Goal: Task Accomplishment & Management: Manage account settings

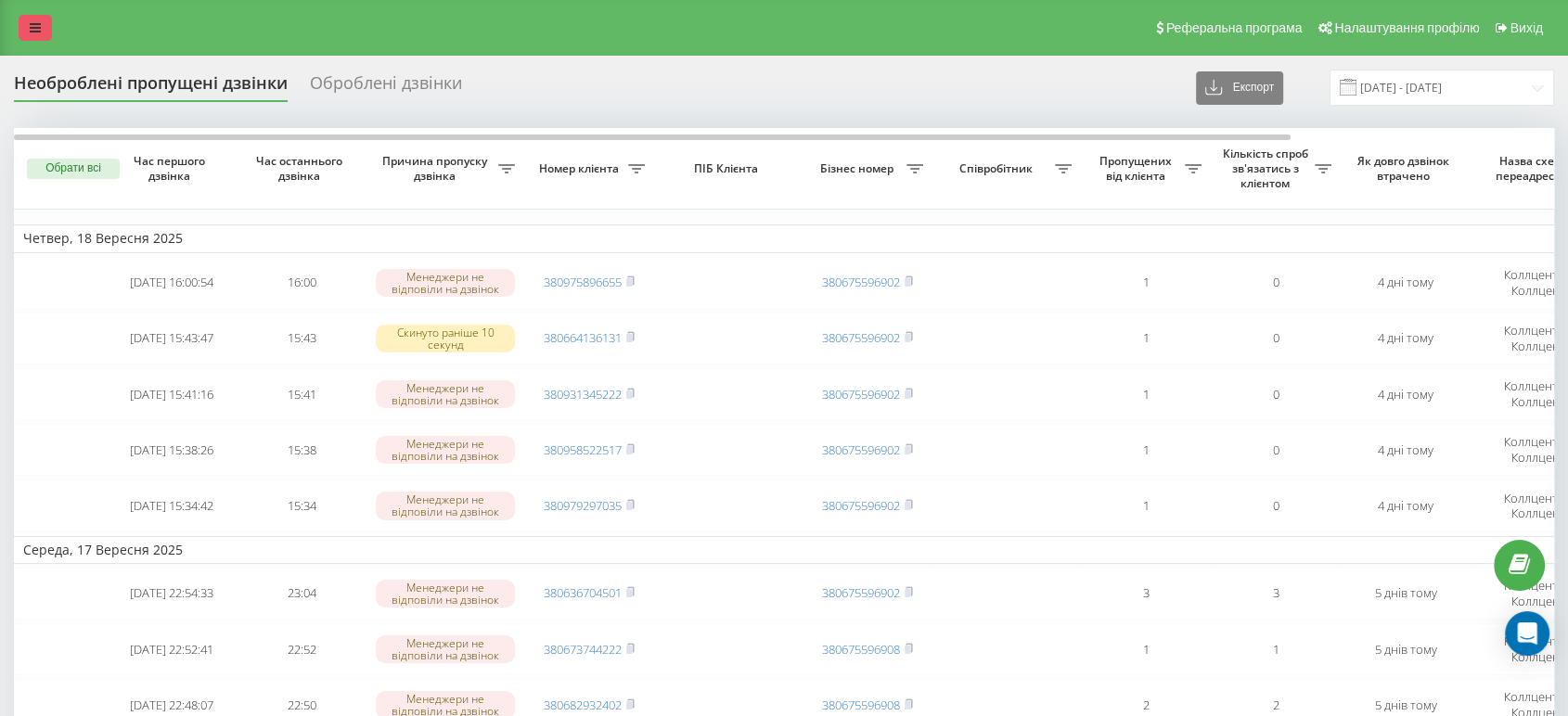
drag, startPoint x: 33, startPoint y: 48, endPoint x: 36, endPoint y: 38, distance: 10.4
click at [34, 46] on div "Реферальна програма Налаштування профілю Вихід" at bounding box center [784, 28] width 1568 height 56
click at [37, 36] on link at bounding box center [35, 27] width 34 height 26
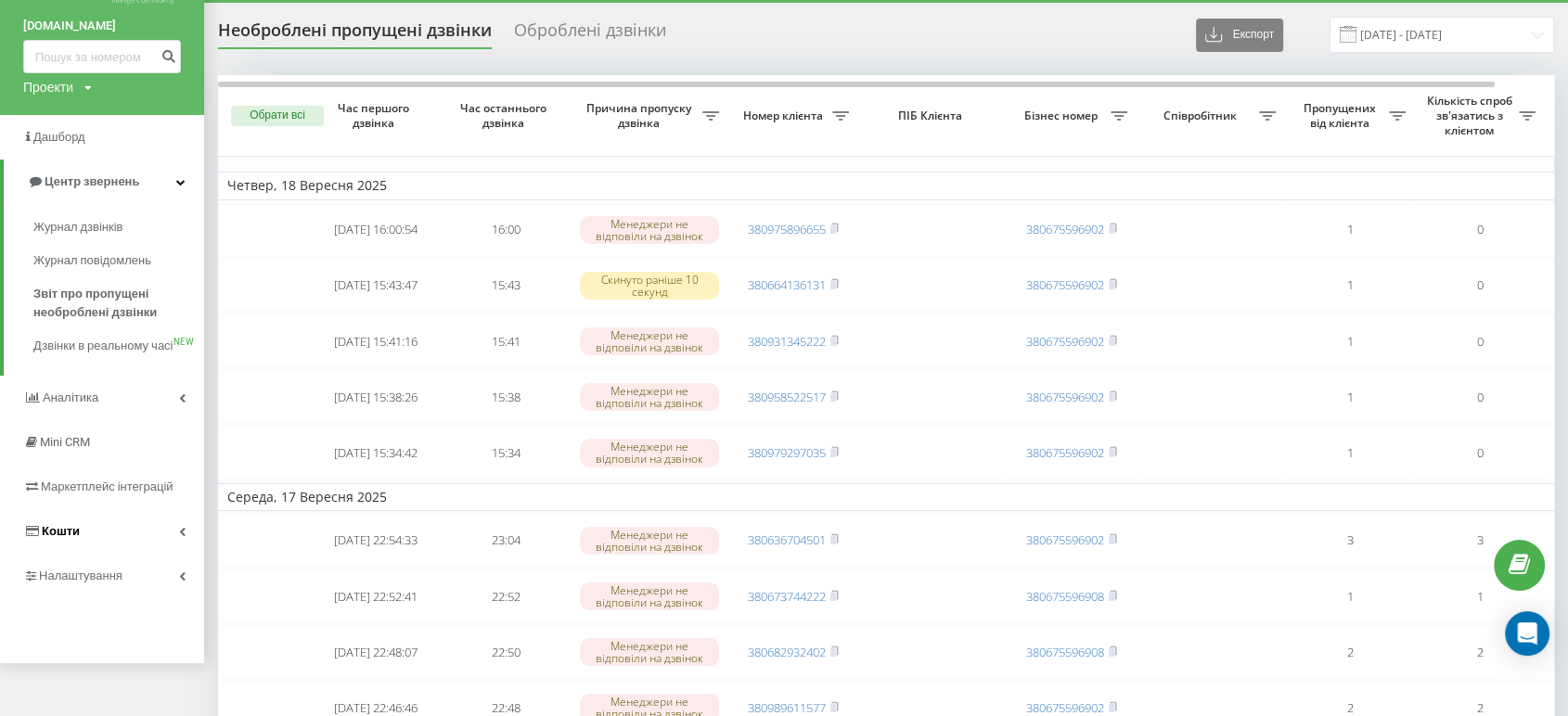
scroll to position [103, 0]
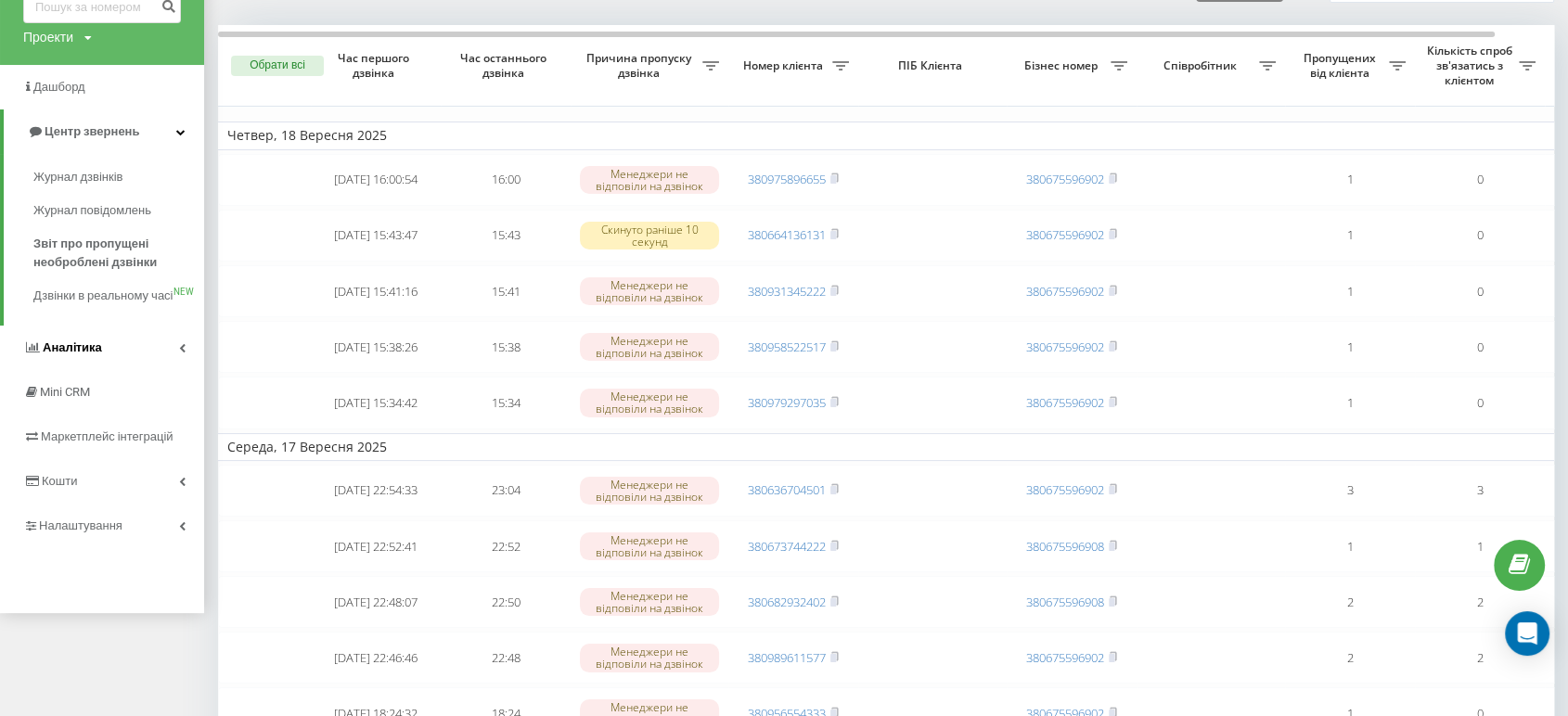
click at [136, 358] on link "Аналiтика" at bounding box center [102, 348] width 204 height 44
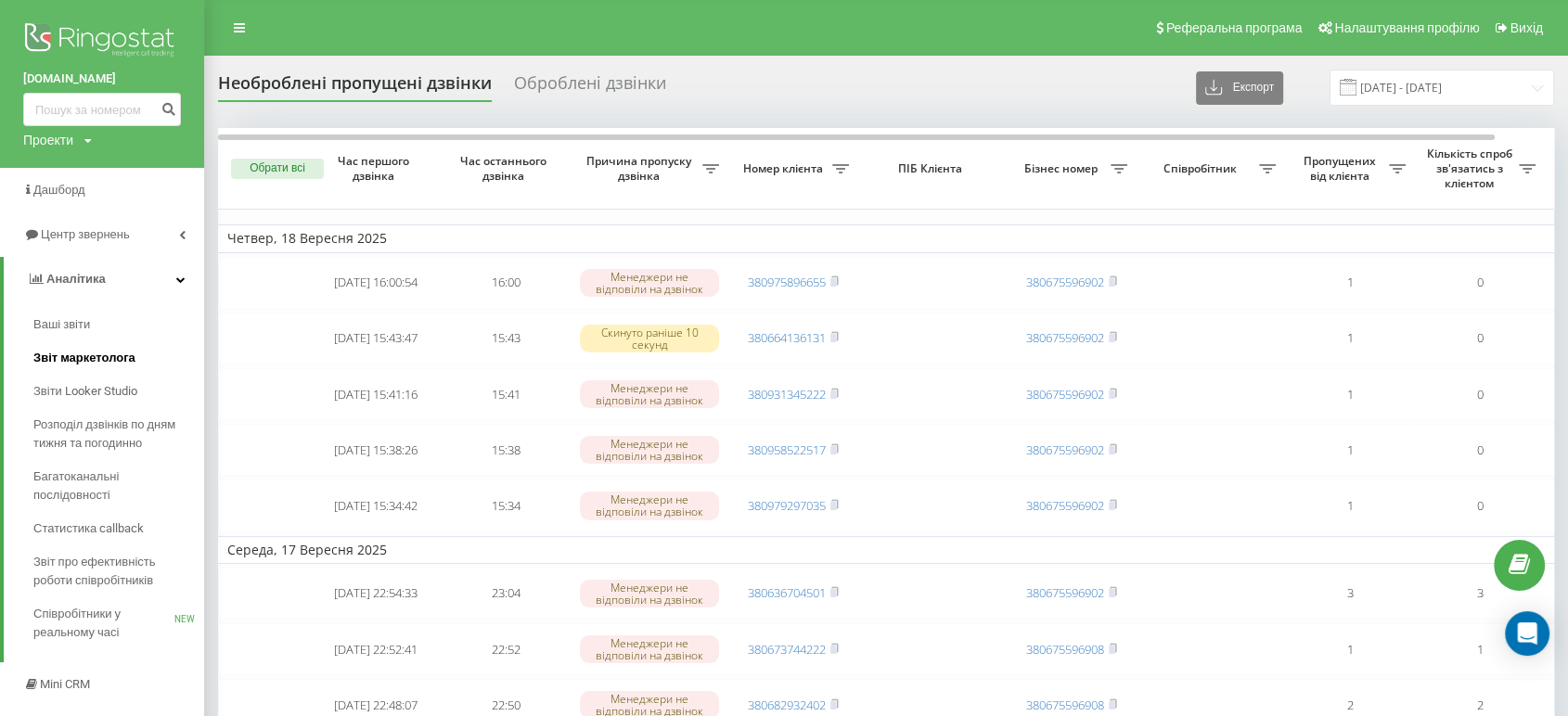
scroll to position [0, 0]
click at [174, 222] on link "Центр звернень" at bounding box center [102, 235] width 204 height 44
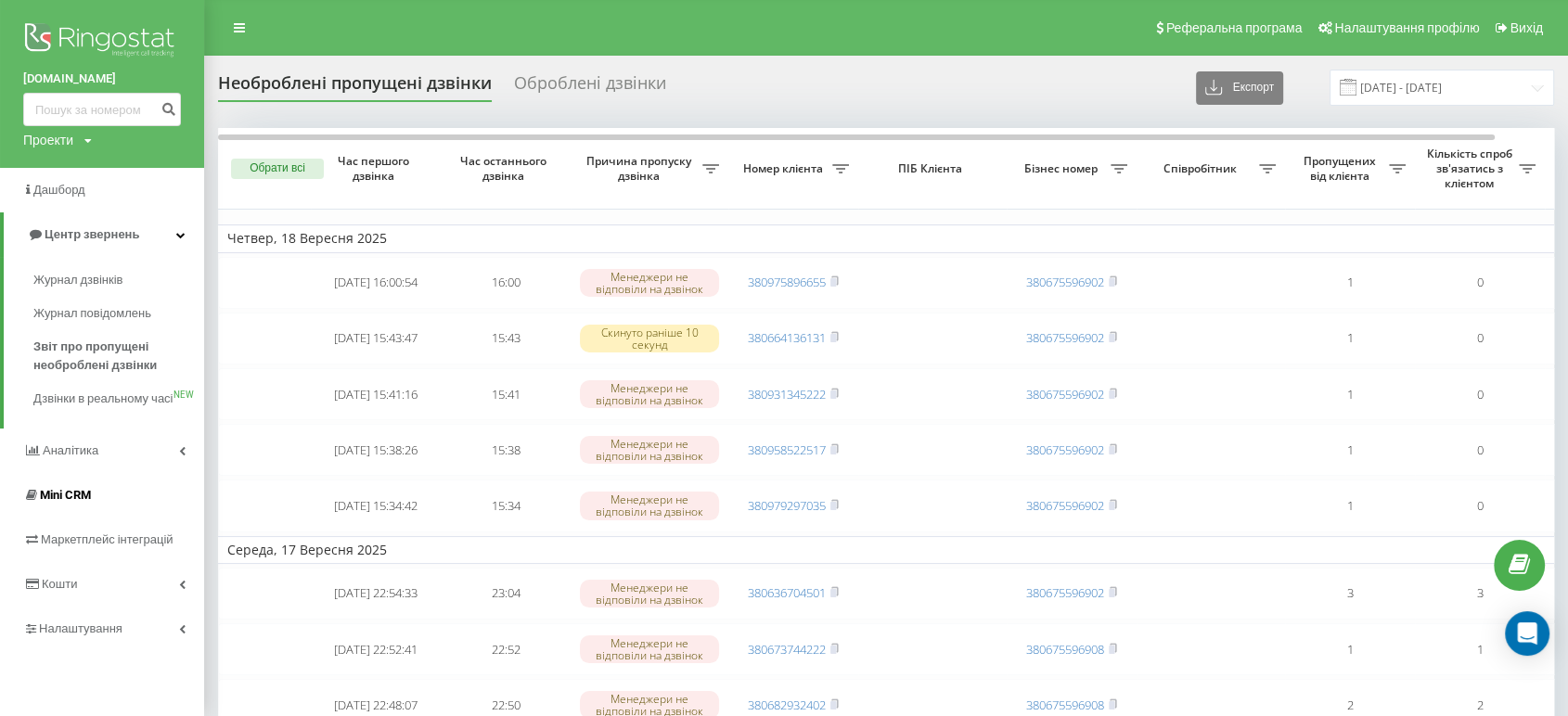
click at [91, 504] on span "Mini CRM" at bounding box center [57, 495] width 68 height 18
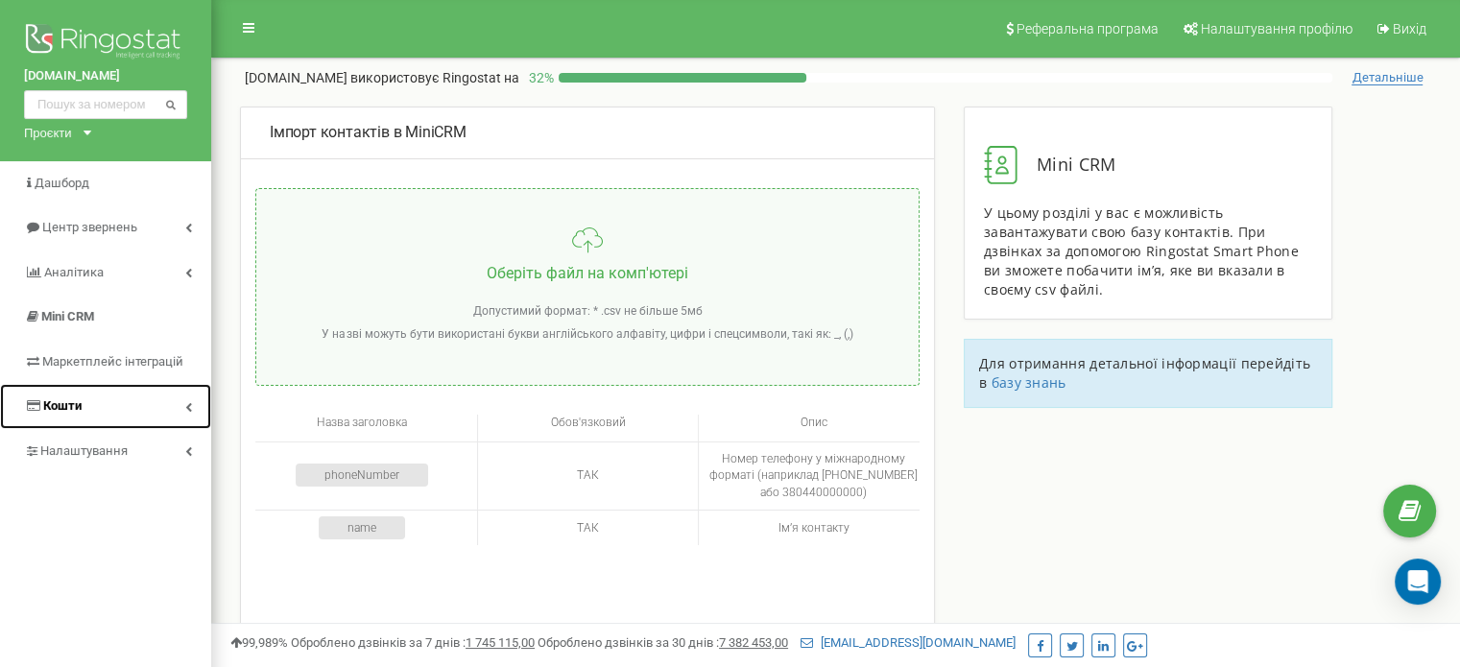
click at [163, 409] on link "Кошти" at bounding box center [105, 406] width 211 height 45
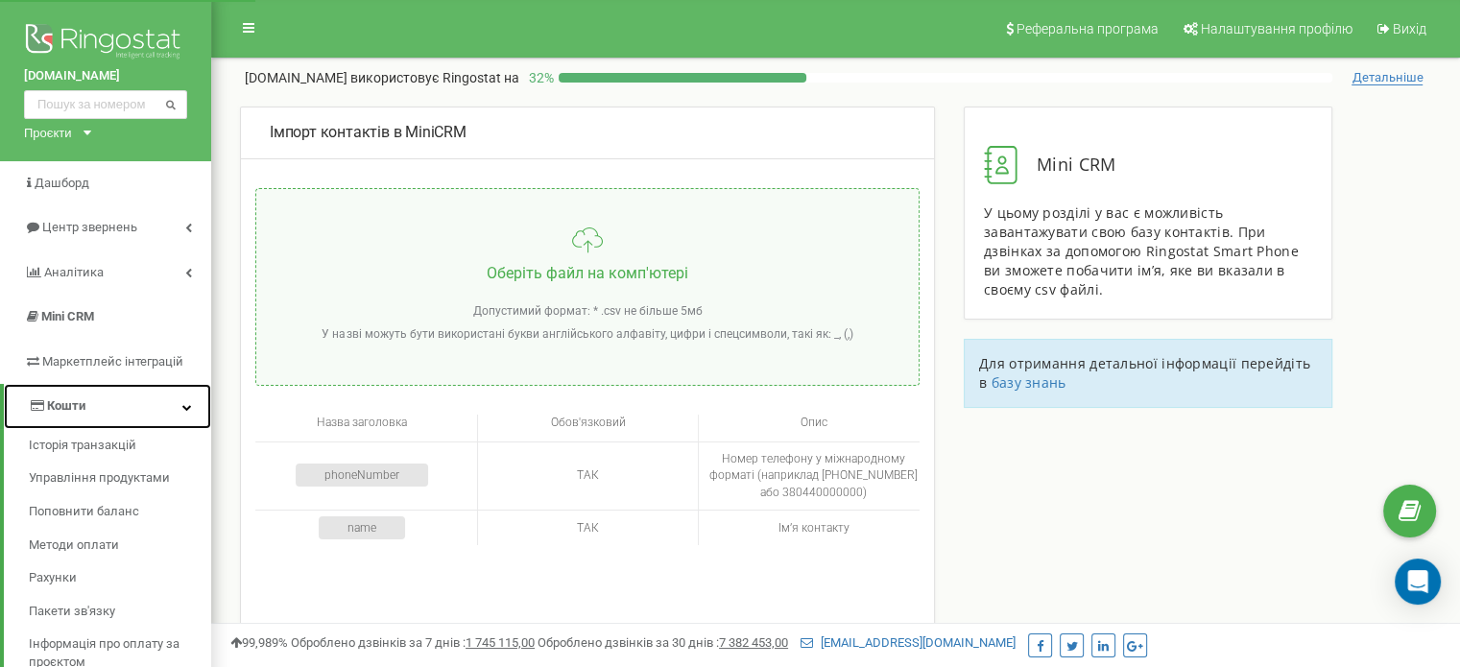
click at [164, 404] on link "Кошти" at bounding box center [107, 406] width 207 height 45
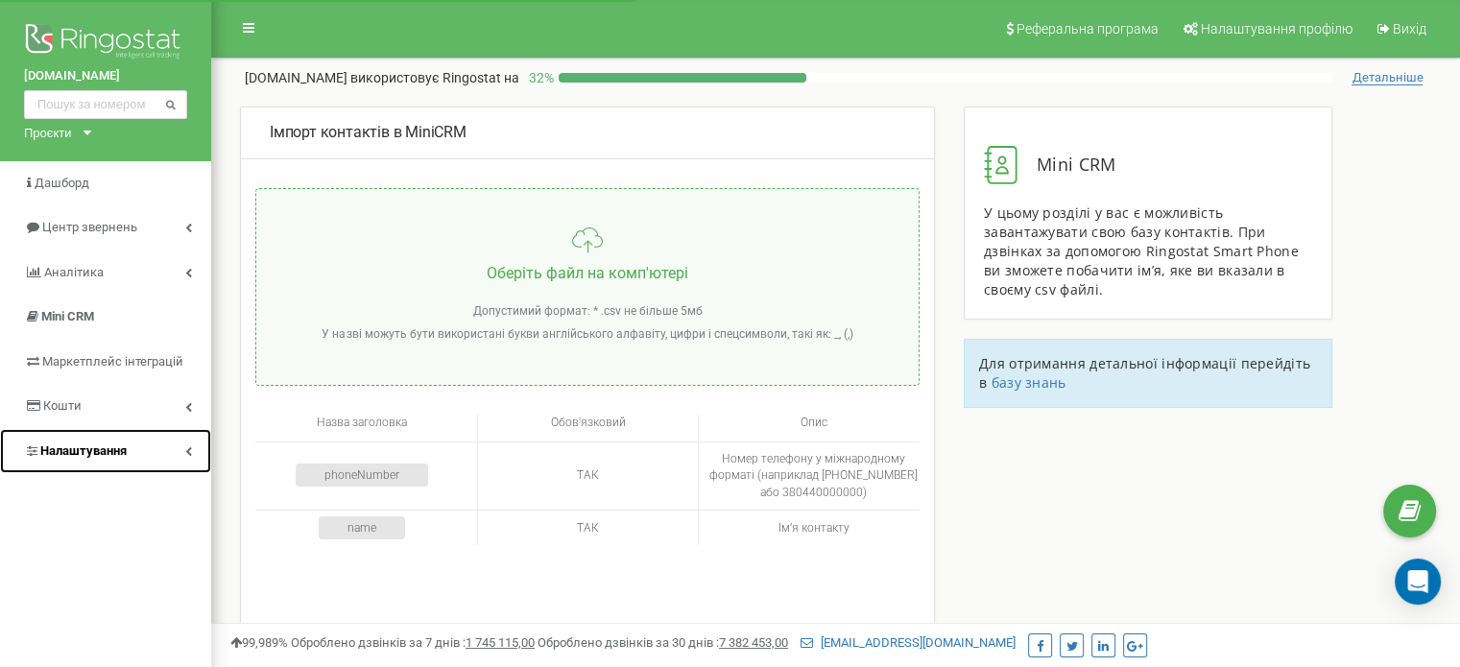
click at [177, 443] on link "Налаштування" at bounding box center [105, 451] width 211 height 45
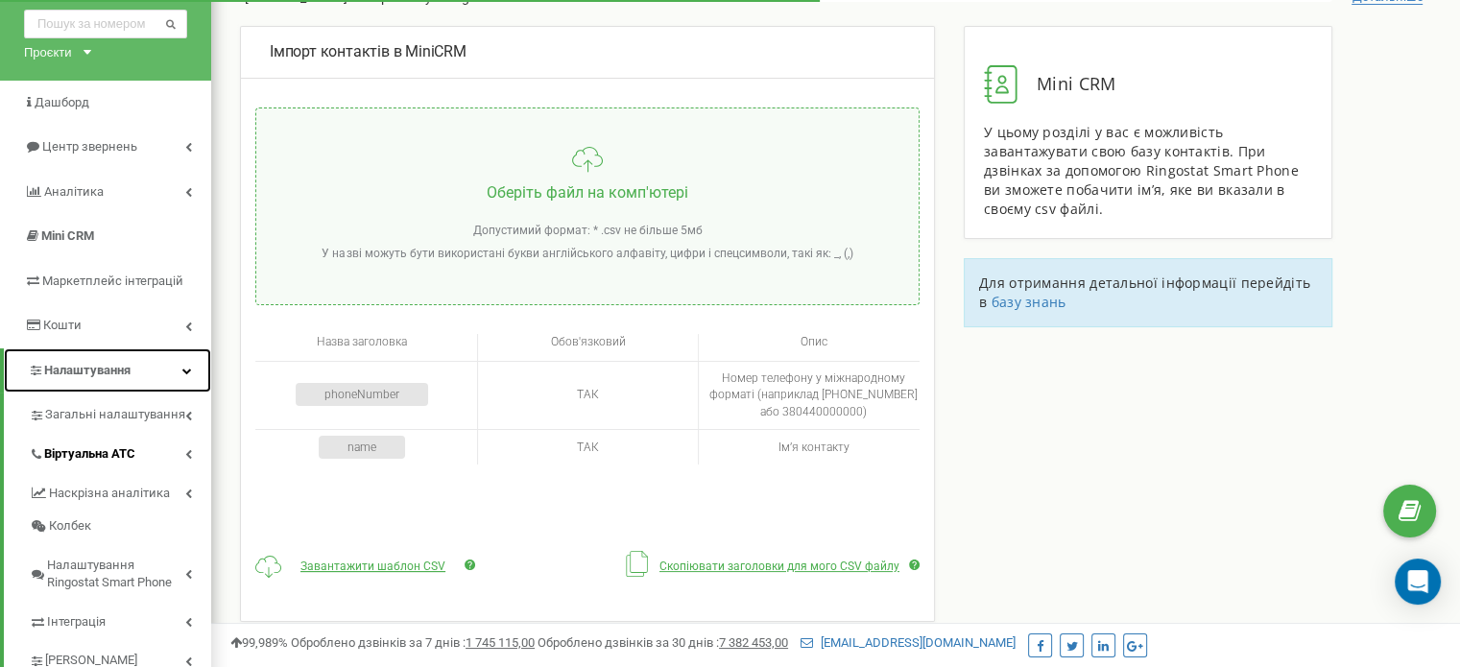
scroll to position [192, 0]
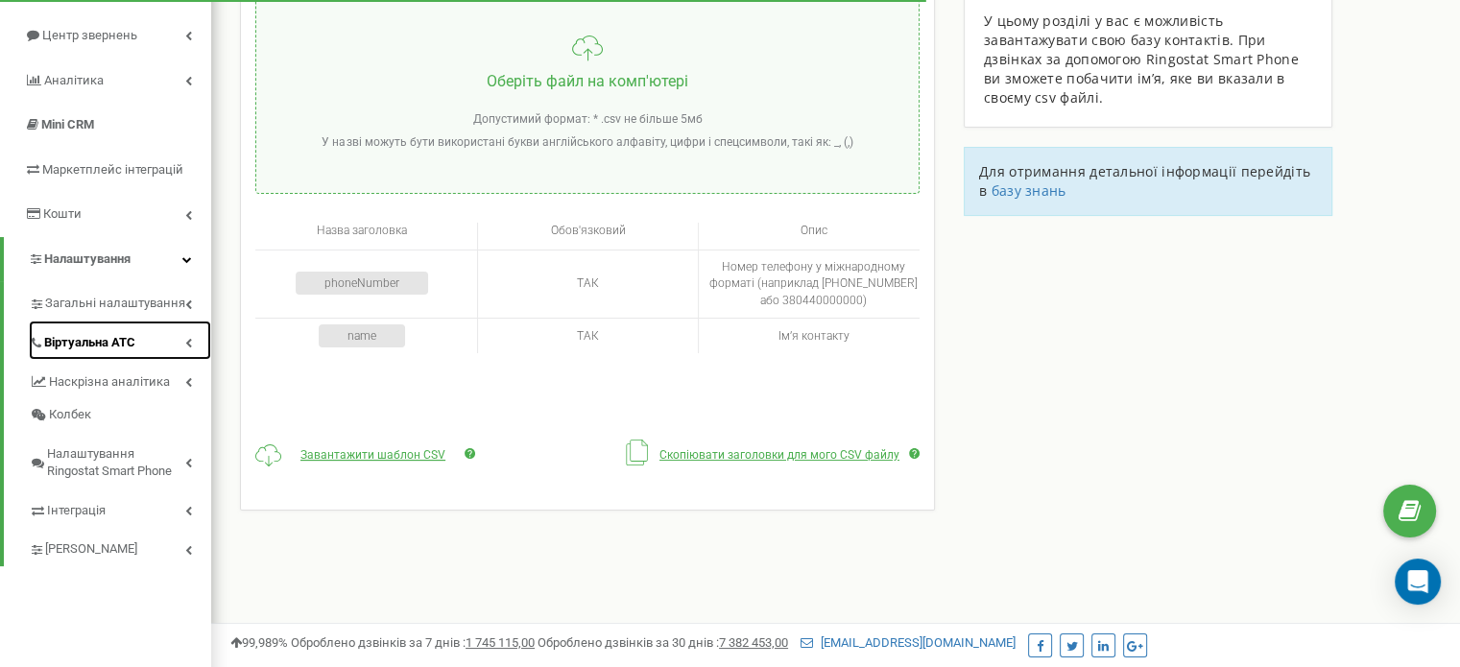
click at [105, 342] on span "Віртуальна АТС" at bounding box center [89, 343] width 91 height 18
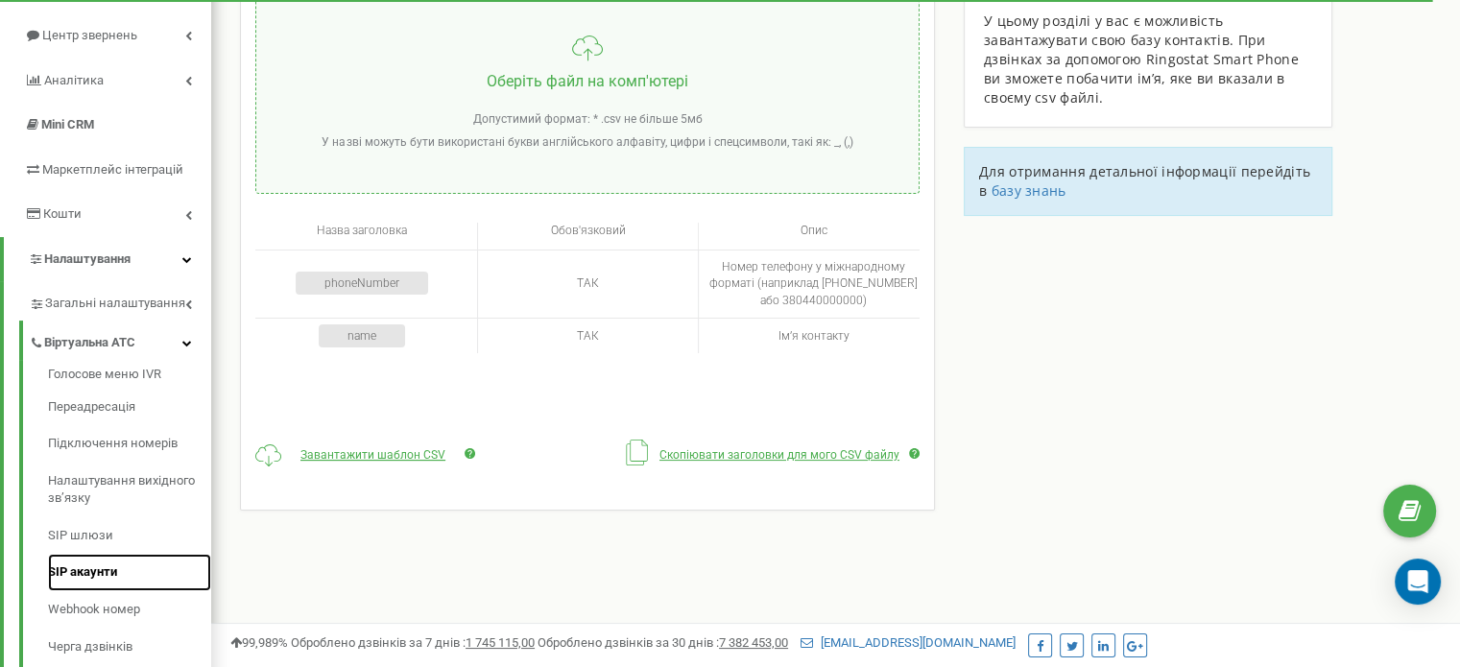
click at [92, 567] on link "SIP акаунти" at bounding box center [129, 572] width 163 height 37
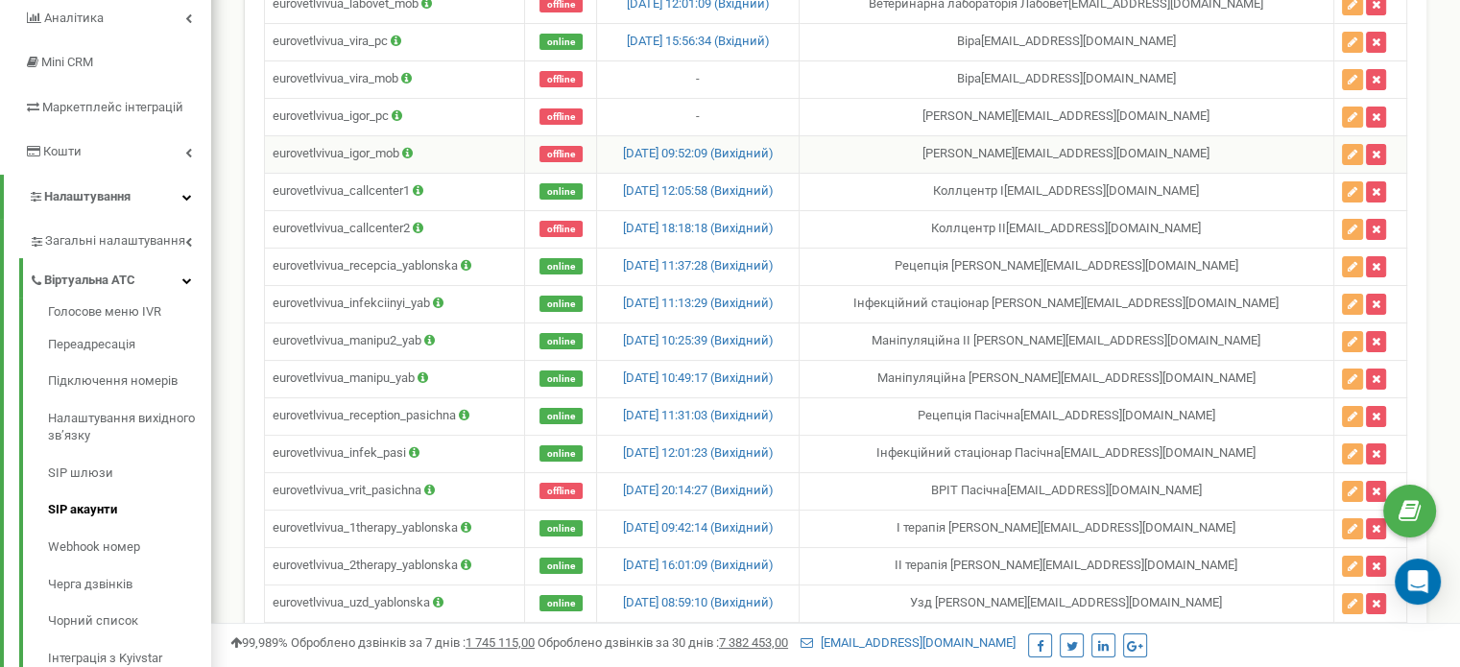
scroll to position [288, 0]
